Goal: Find contact information: Find contact information

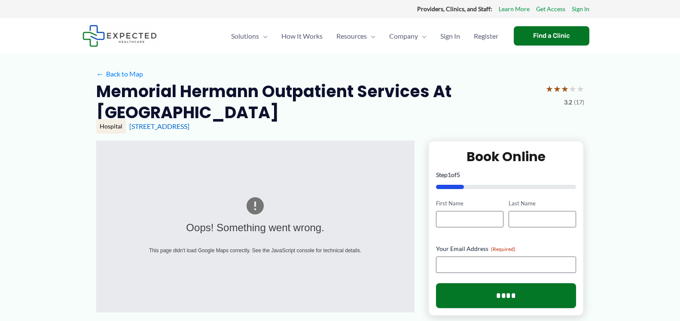
drag, startPoint x: 249, startPoint y: 127, endPoint x: 127, endPoint y: 130, distance: 121.6
click at [127, 130] on div "Hospital [STREET_ADDRESS]" at bounding box center [340, 126] width 488 height 15
copy link "[STREET_ADDRESS]"
drag, startPoint x: 174, startPoint y: 113, endPoint x: 91, endPoint y: 86, distance: 88.1
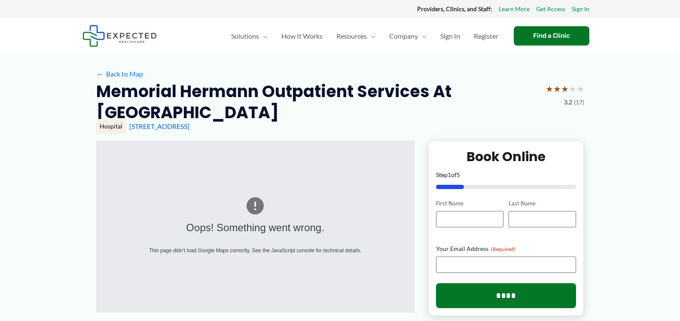
copy h2 "Memorial Hermann Outpatient Services at [GEOGRAPHIC_DATA]"
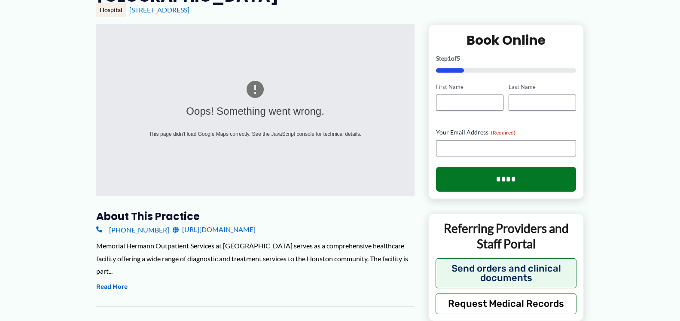
scroll to position [263, 0]
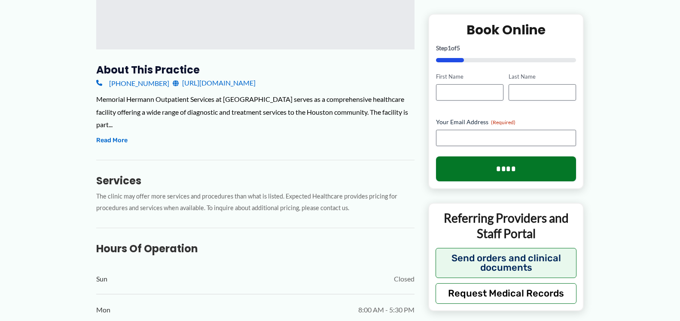
drag, startPoint x: 75, startPoint y: 89, endPoint x: 156, endPoint y: 80, distance: 81.7
copy link "[PHONE_NUMBER]"
